Goal: Obtain resource: Download file/media

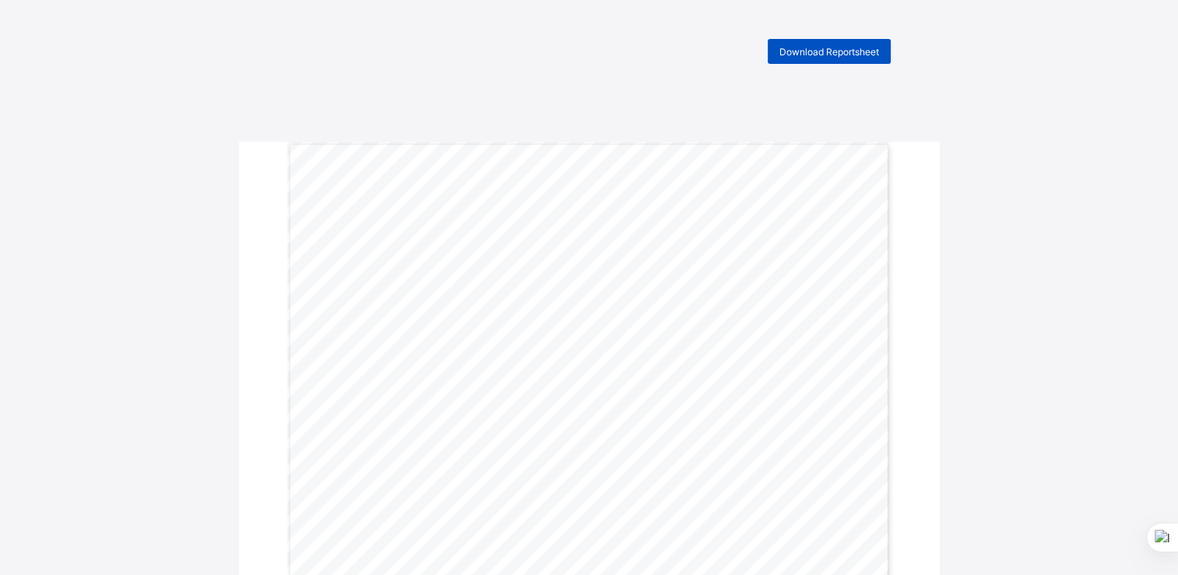
click at [819, 51] on span "Download Reportsheet" at bounding box center [829, 52] width 100 height 12
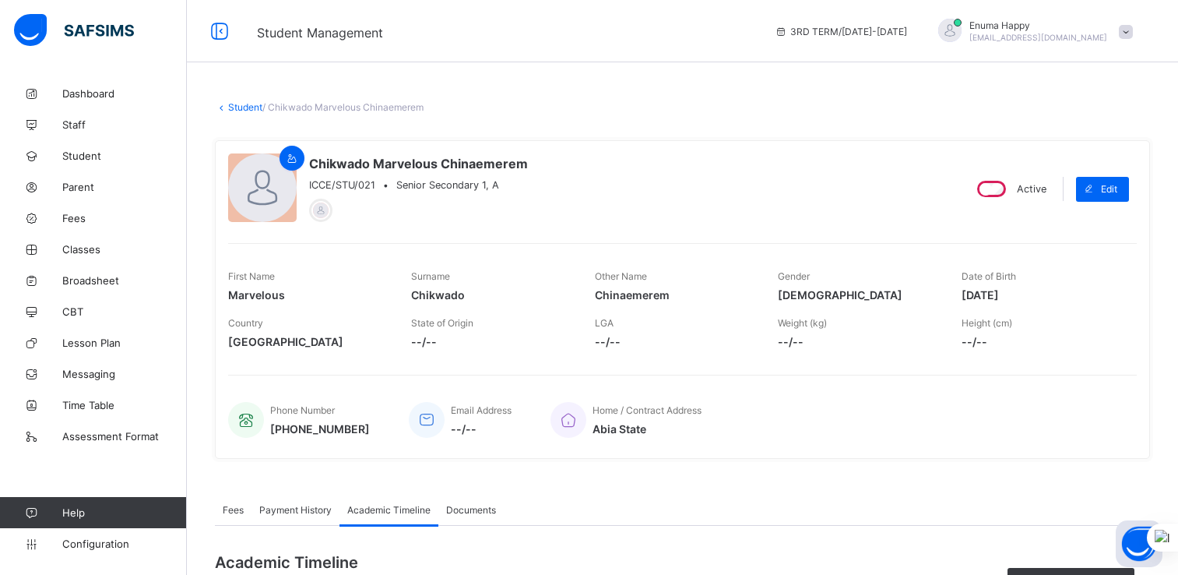
scroll to position [304, 0]
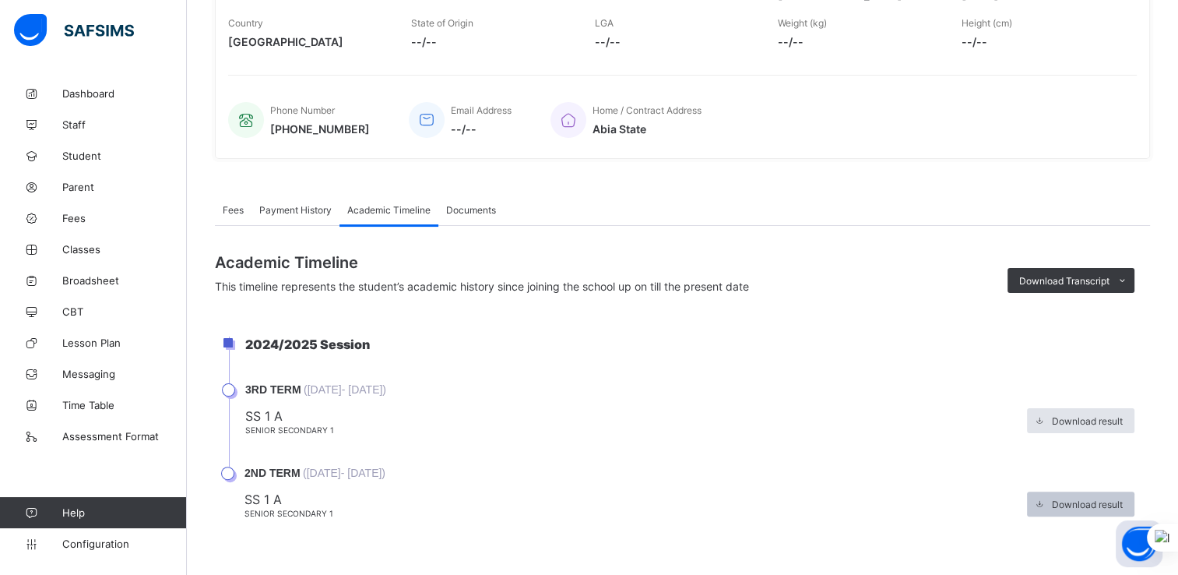
click at [1052, 499] on span at bounding box center [1039, 503] width 25 height 25
click at [85, 158] on span "Student" at bounding box center [124, 155] width 125 height 12
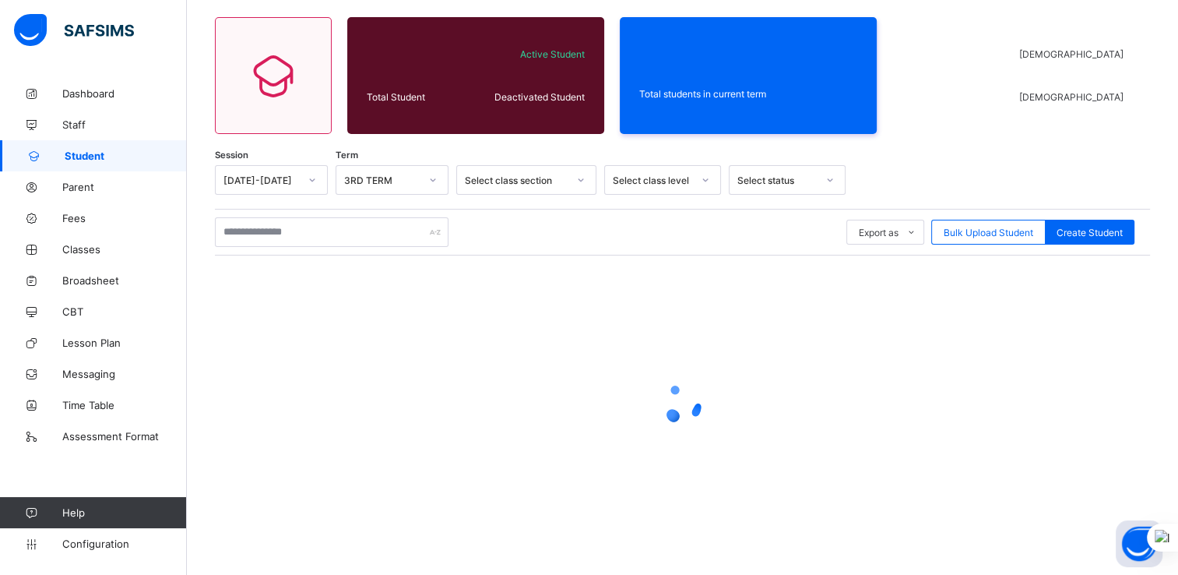
scroll to position [114, 0]
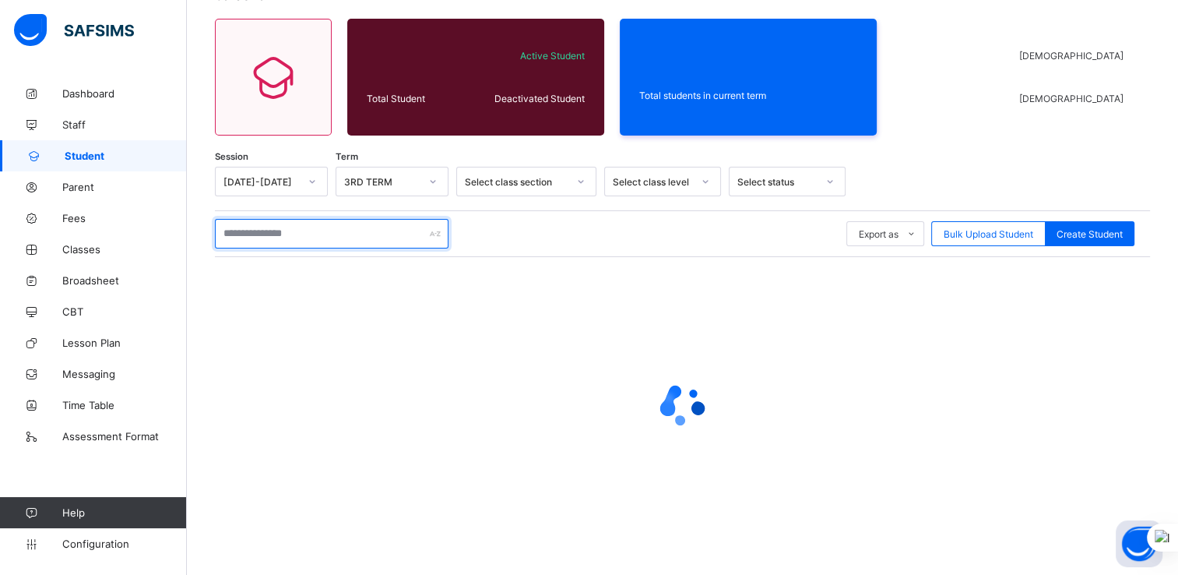
click at [310, 238] on input "text" at bounding box center [332, 234] width 234 height 30
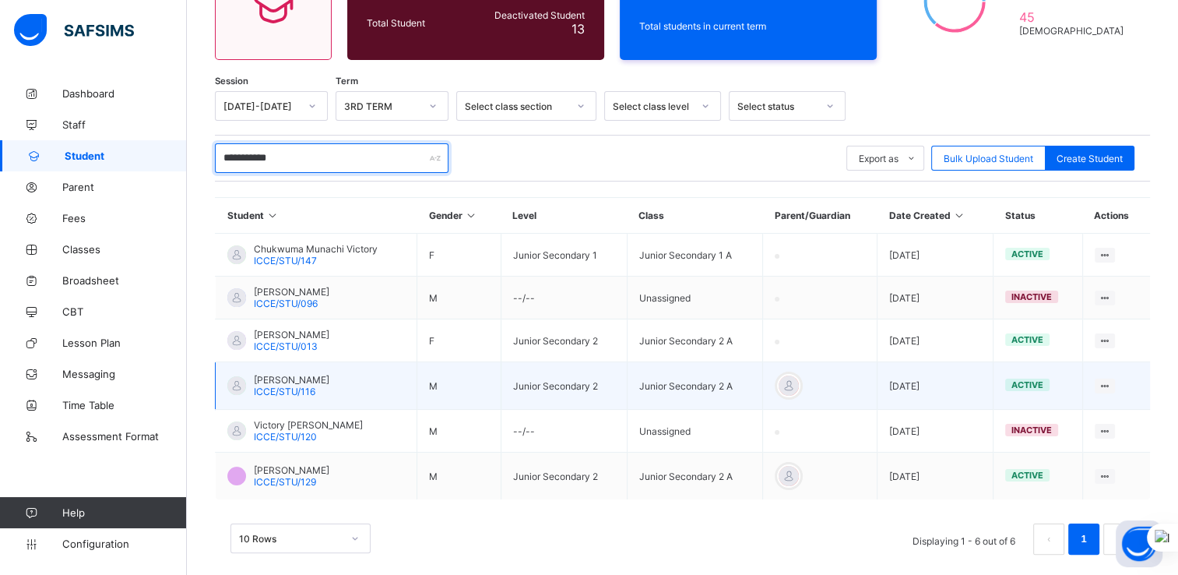
scroll to position [192, 0]
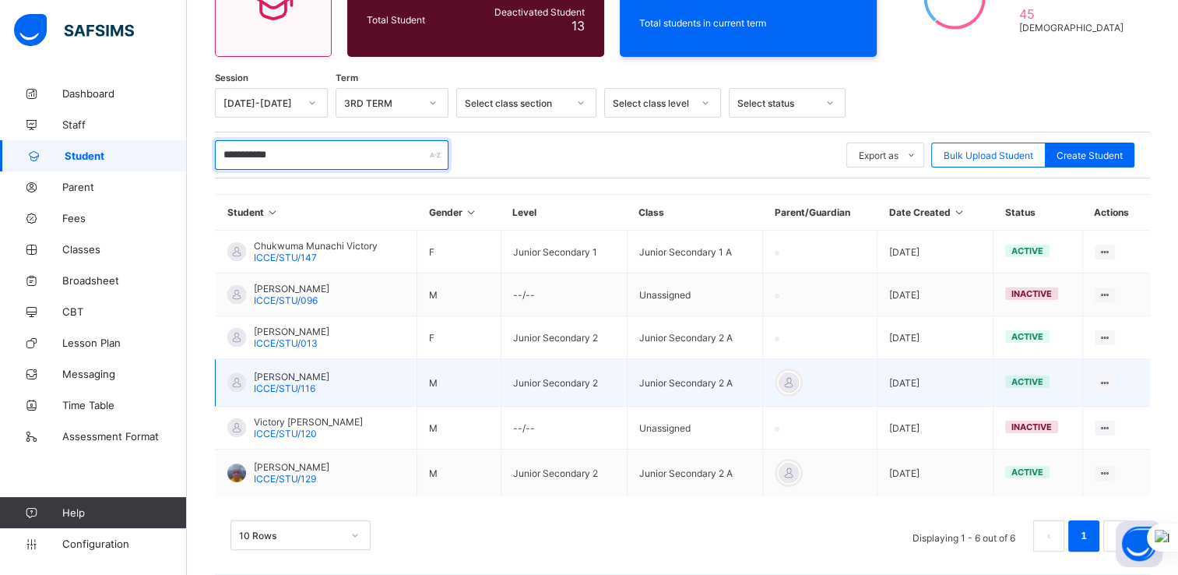
type input "**********"
click at [287, 374] on span "[PERSON_NAME]" at bounding box center [292, 377] width 76 height 12
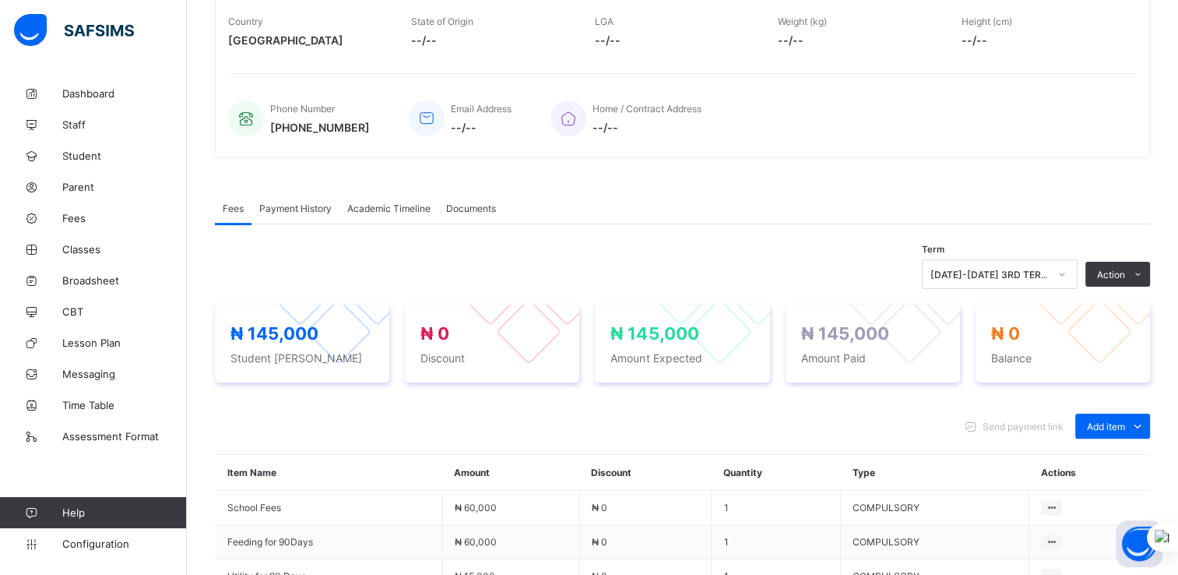
scroll to position [288, 0]
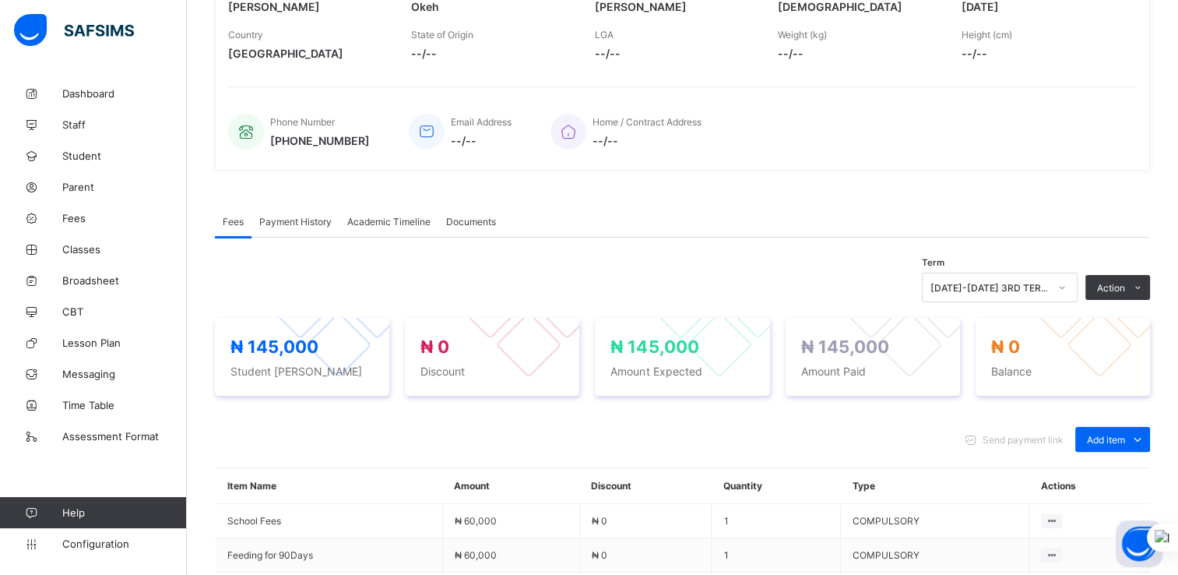
click at [386, 225] on span "Academic Timeline" at bounding box center [388, 222] width 83 height 12
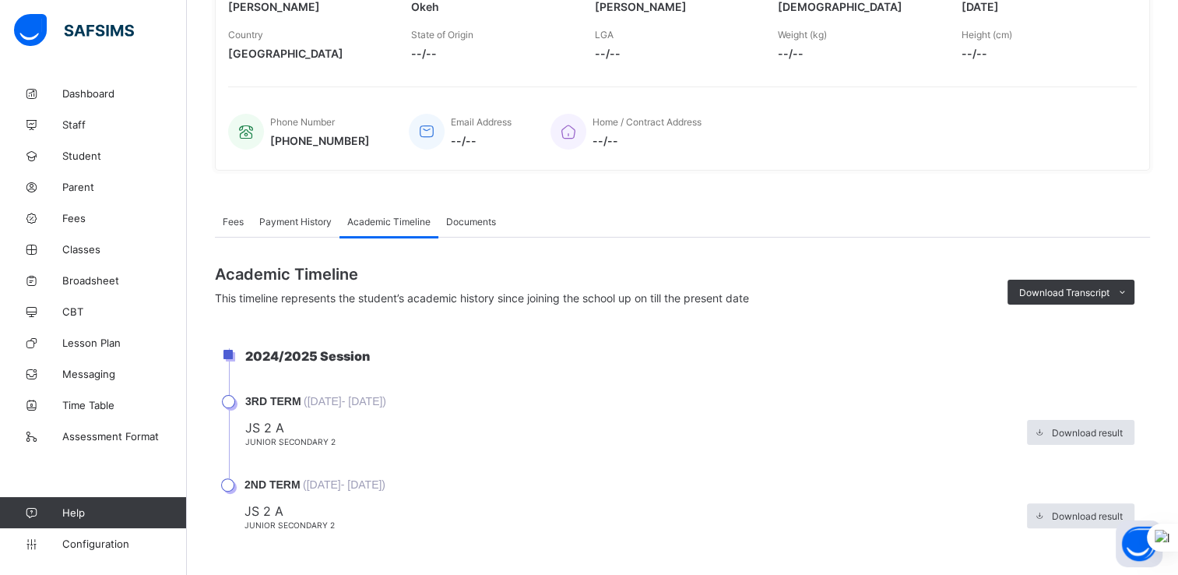
scroll to position [304, 0]
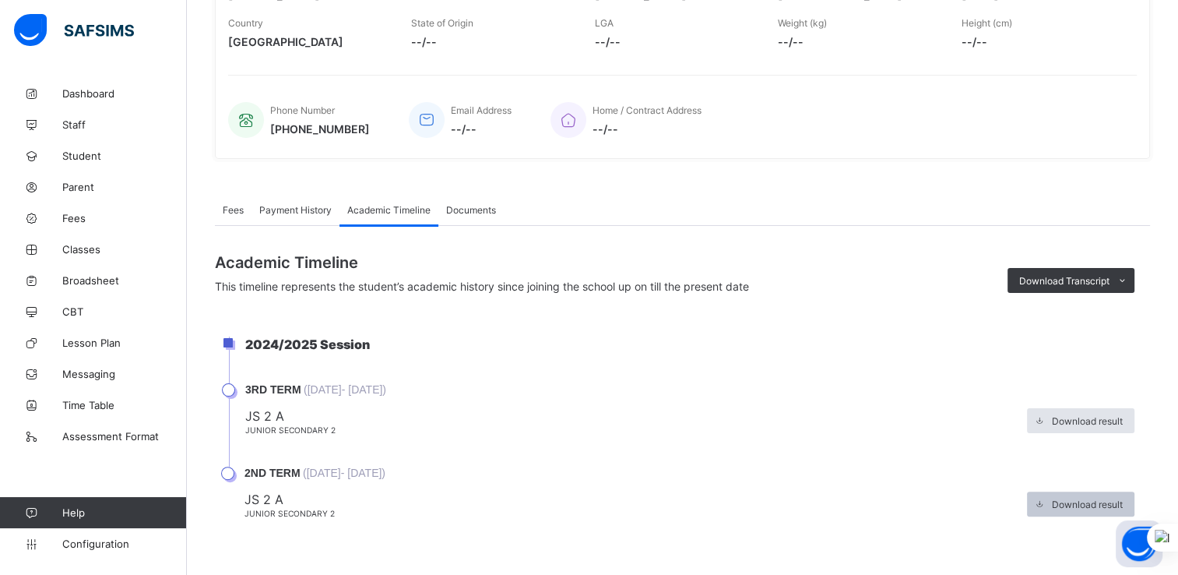
click at [1074, 501] on span "Download result" at bounding box center [1087, 504] width 71 height 12
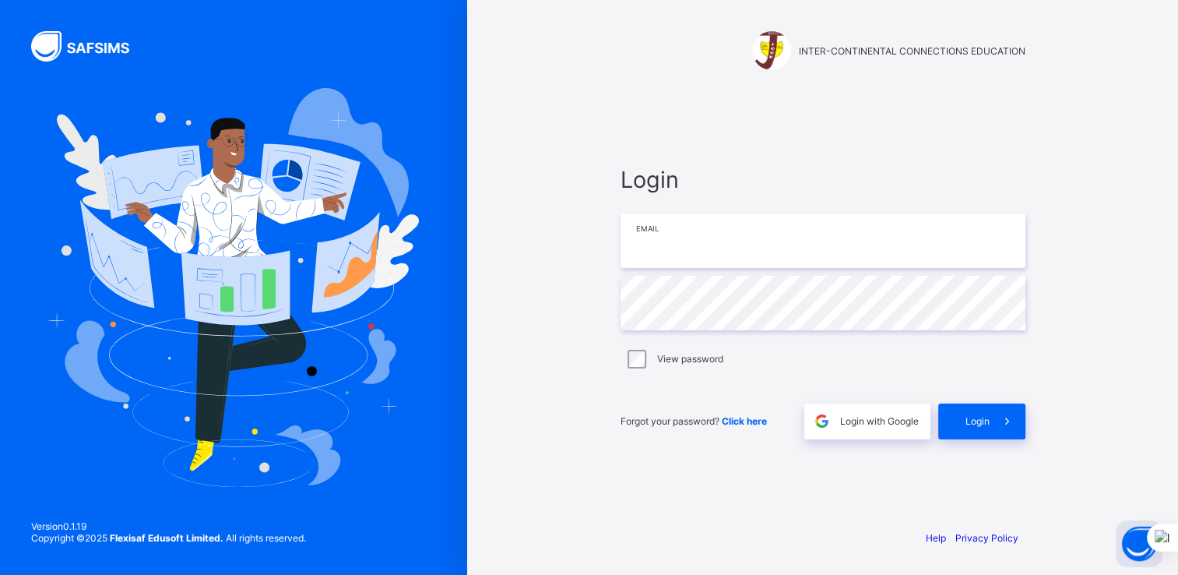
type input "**********"
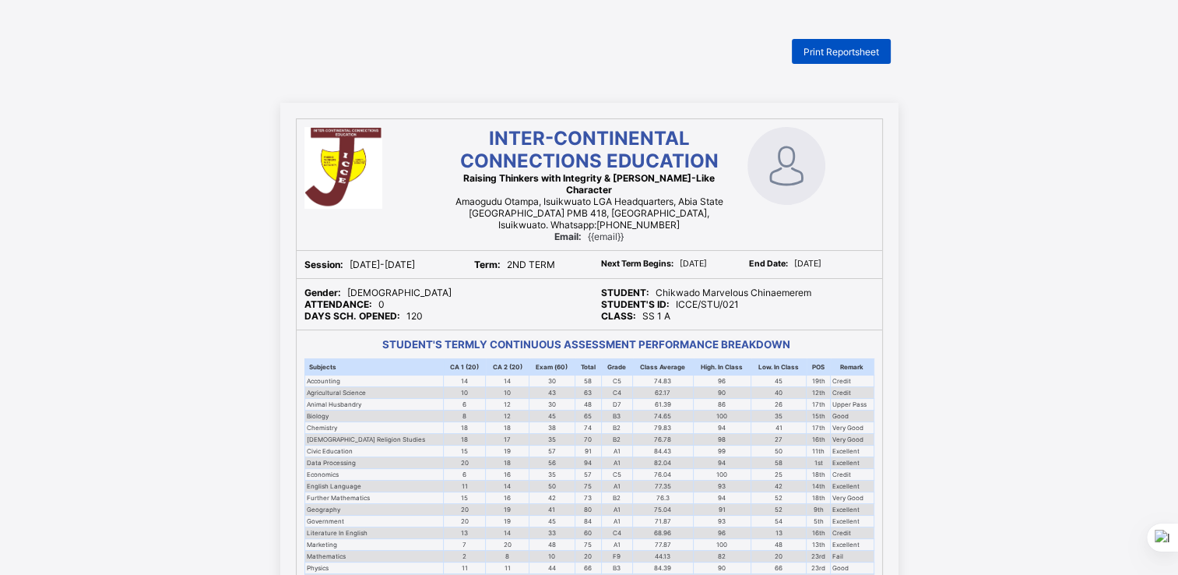
click at [833, 51] on span "Print Reportsheet" at bounding box center [842, 52] width 76 height 12
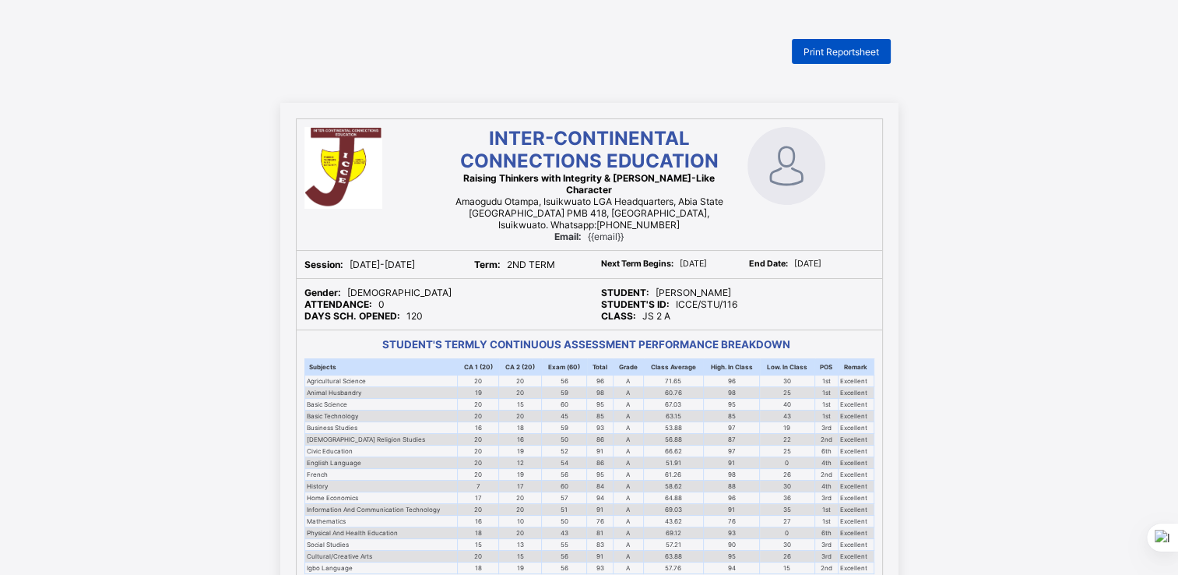
click at [837, 44] on div "Print Reportsheet" at bounding box center [841, 51] width 99 height 25
